Goal: Check status: Check status

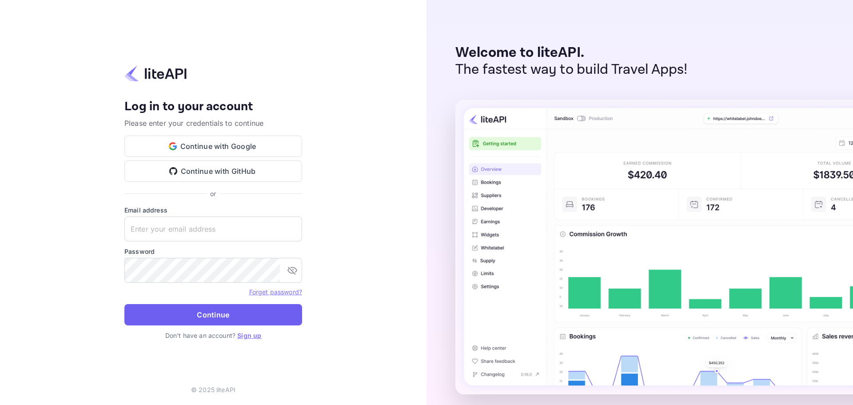
type input "[EMAIL_ADDRESS][DOMAIN_NAME]"
click at [187, 319] on button "Continue" at bounding box center [213, 314] width 178 height 21
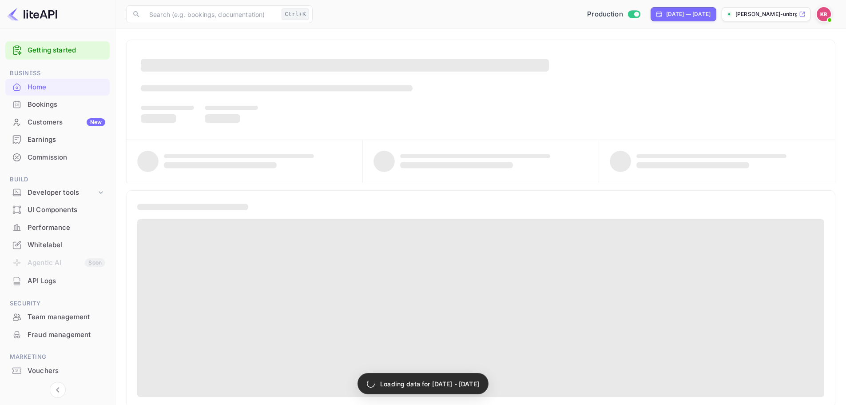
click at [77, 102] on div "Bookings" at bounding box center [67, 105] width 78 height 10
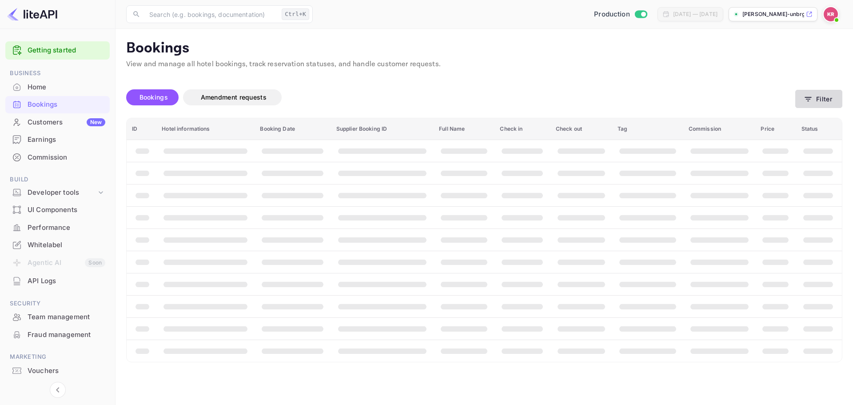
click at [817, 98] on button "Filter" at bounding box center [818, 99] width 47 height 18
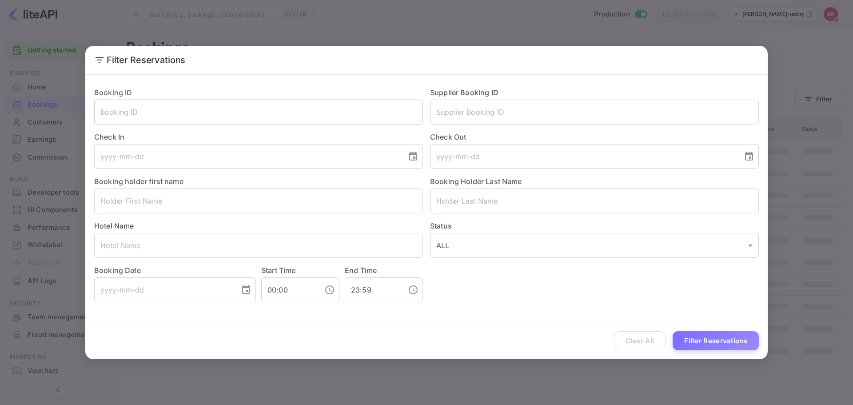
click at [205, 108] on input "text" at bounding box center [258, 112] width 329 height 25
paste input "htqmq9Qfw"
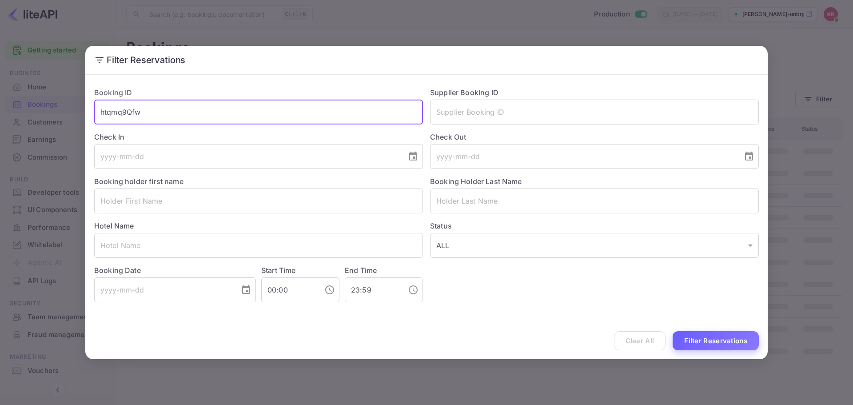
type input "htqmq9Qfw"
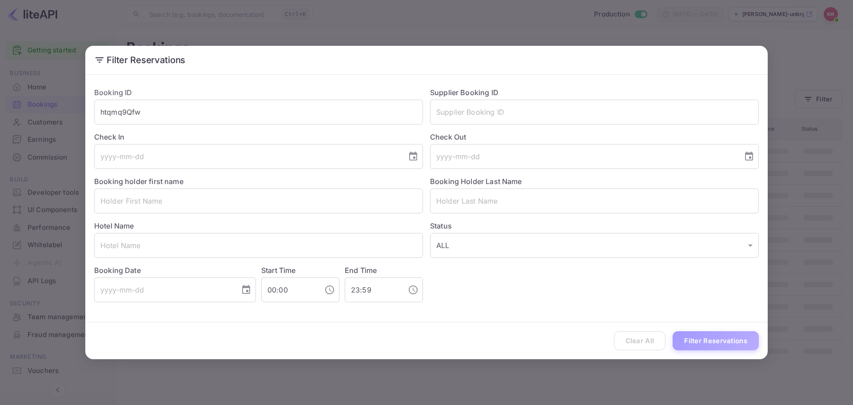
click at [726, 338] on button "Filter Reservations" at bounding box center [716, 340] width 86 height 19
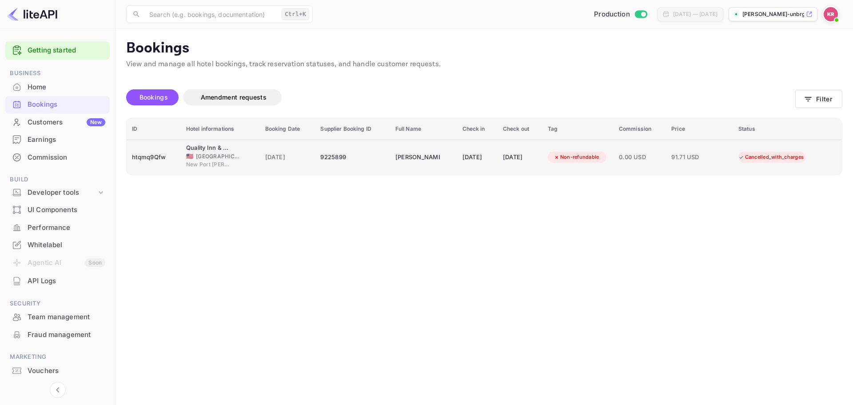
click at [198, 156] on span "[GEOGRAPHIC_DATA]" at bounding box center [218, 156] width 44 height 8
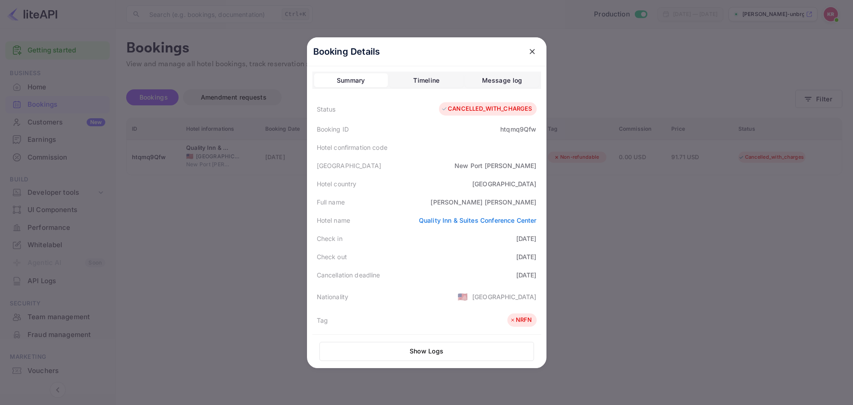
drag, startPoint x: 718, startPoint y: 152, endPoint x: 635, endPoint y: 135, distance: 85.0
click at [718, 153] on div at bounding box center [426, 202] width 853 height 405
